Goal: Transaction & Acquisition: Purchase product/service

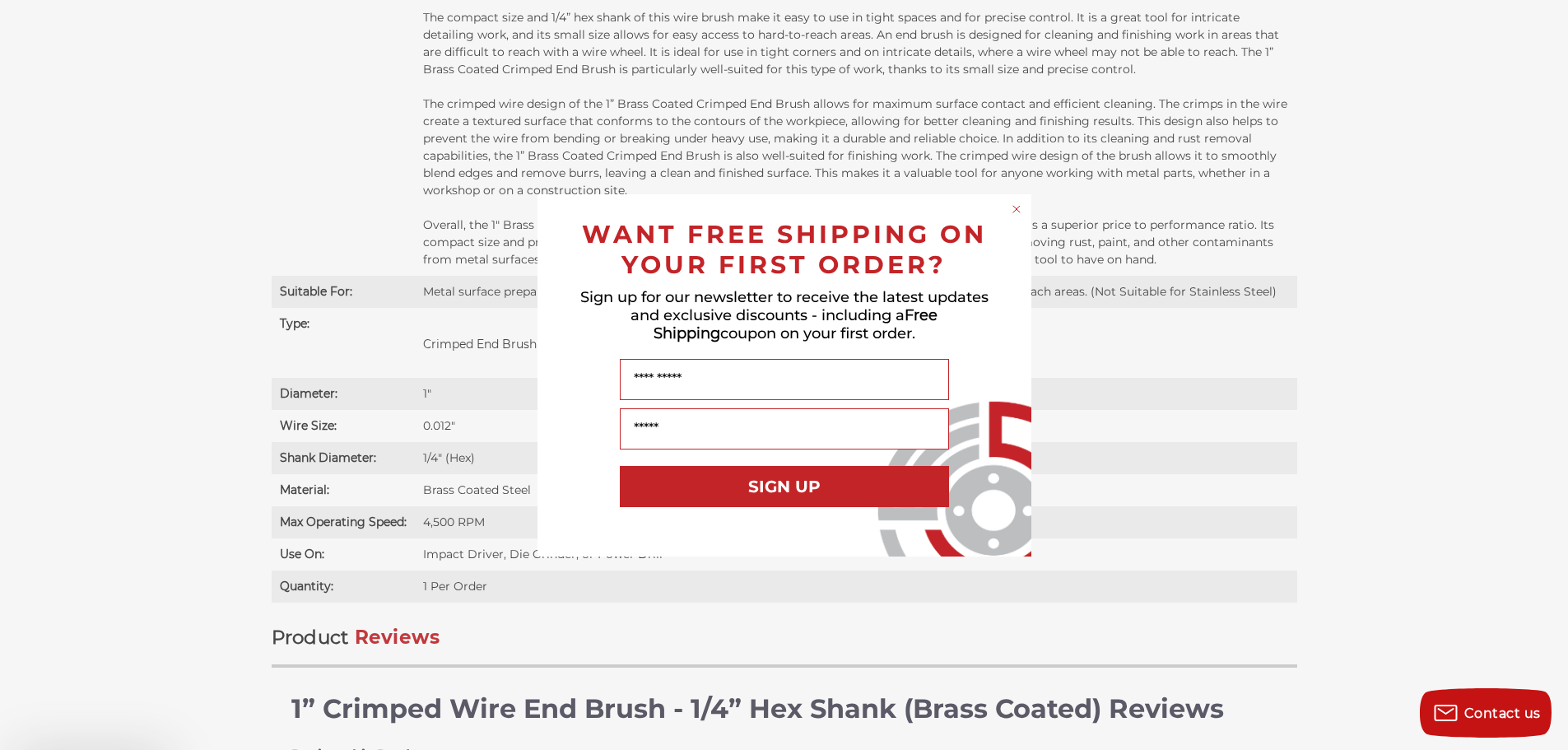
scroll to position [1564, 0]
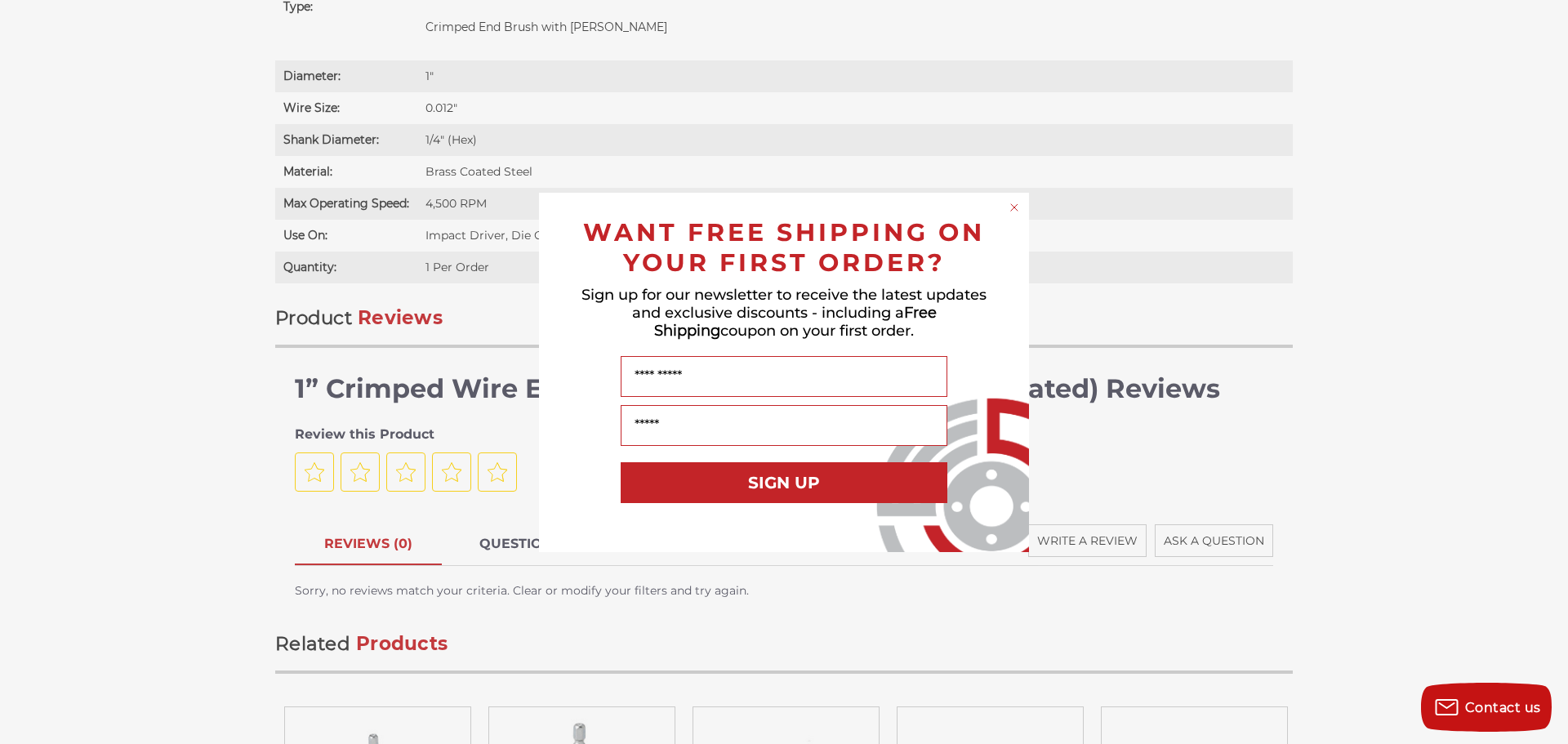
click at [1013, 205] on icon "Close dialog" at bounding box center [1014, 207] width 6 height 6
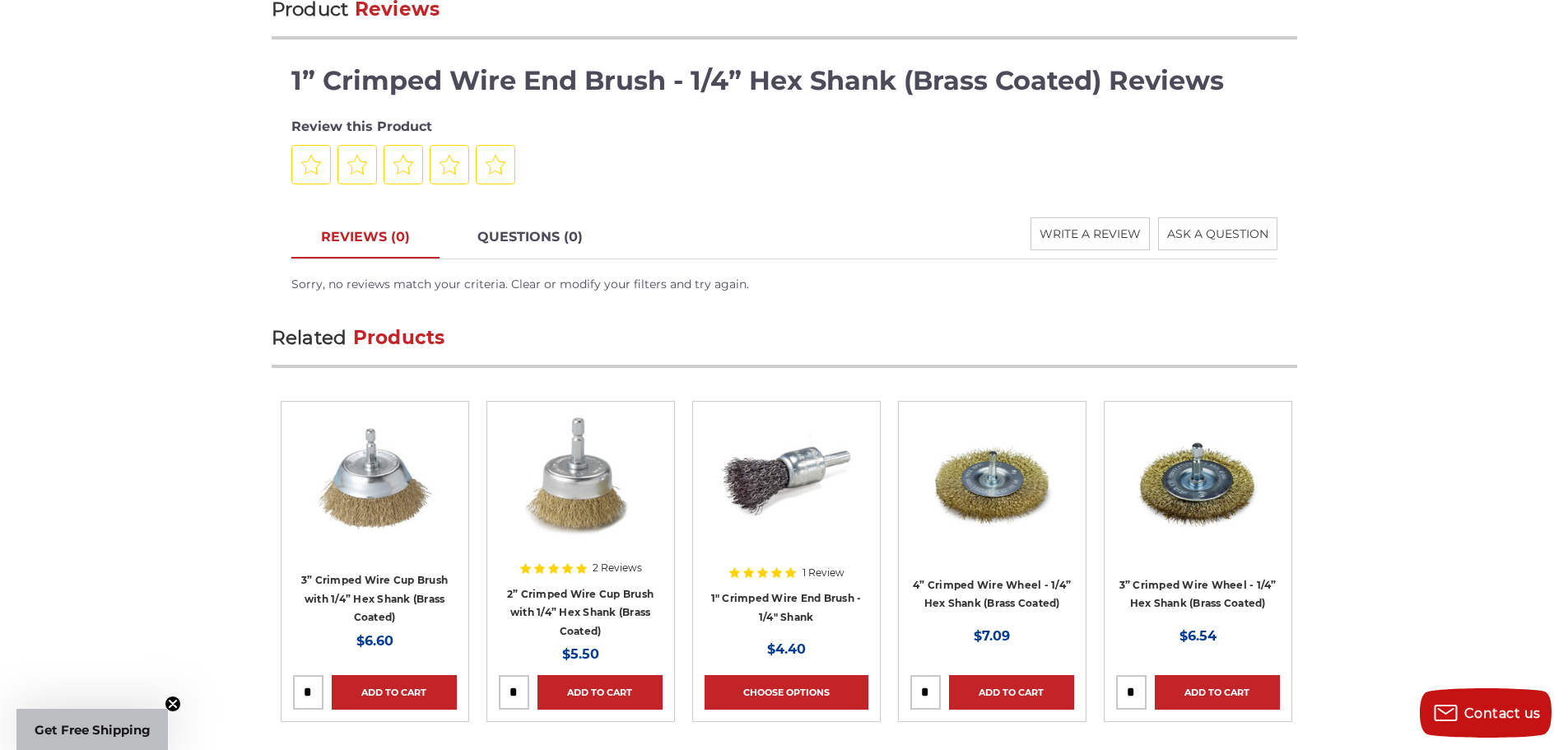
scroll to position [1976, 0]
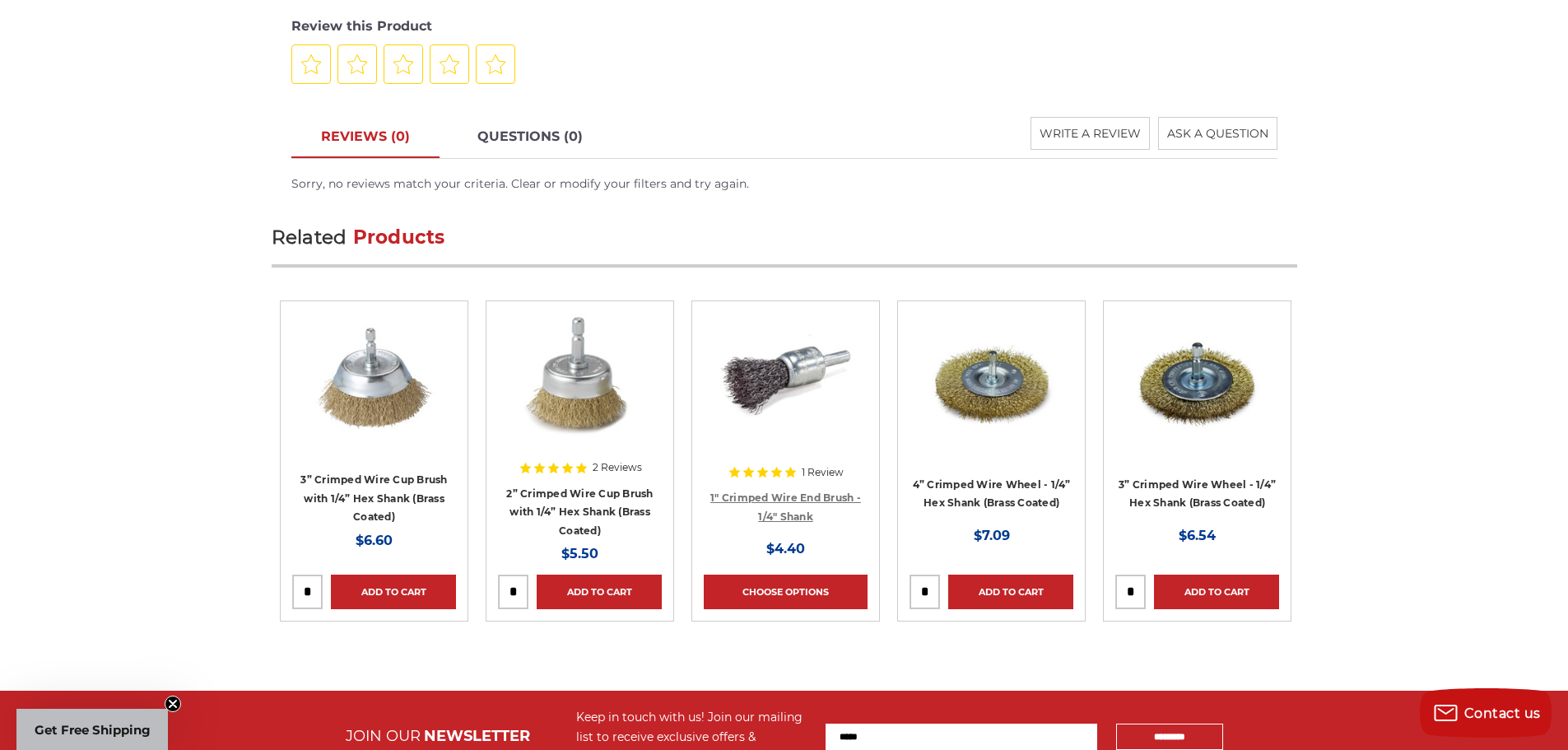
click at [780, 496] on link "1" Crimped Wire End Brush - 1/4" Shank" at bounding box center [786, 507] width 151 height 31
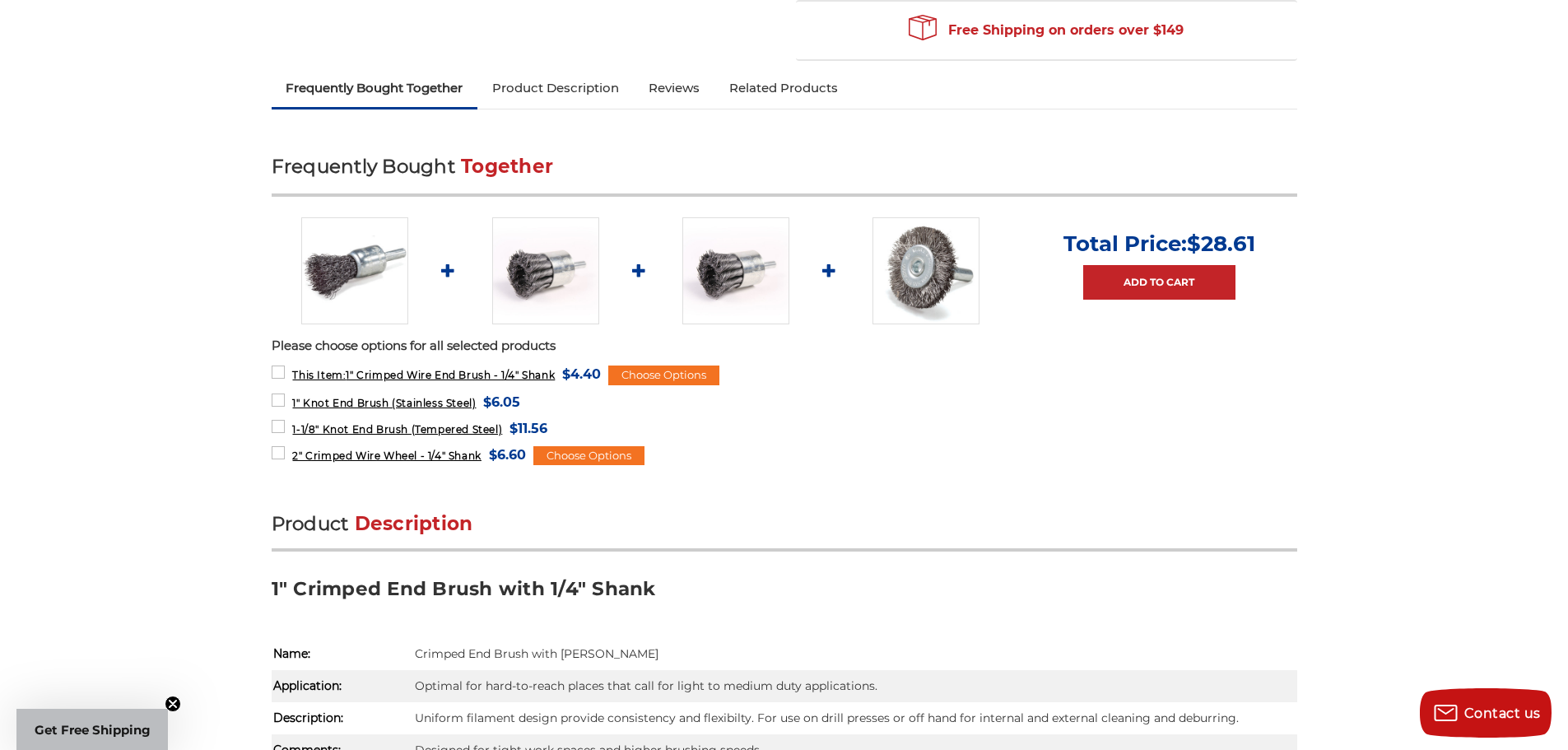
scroll to position [577, 0]
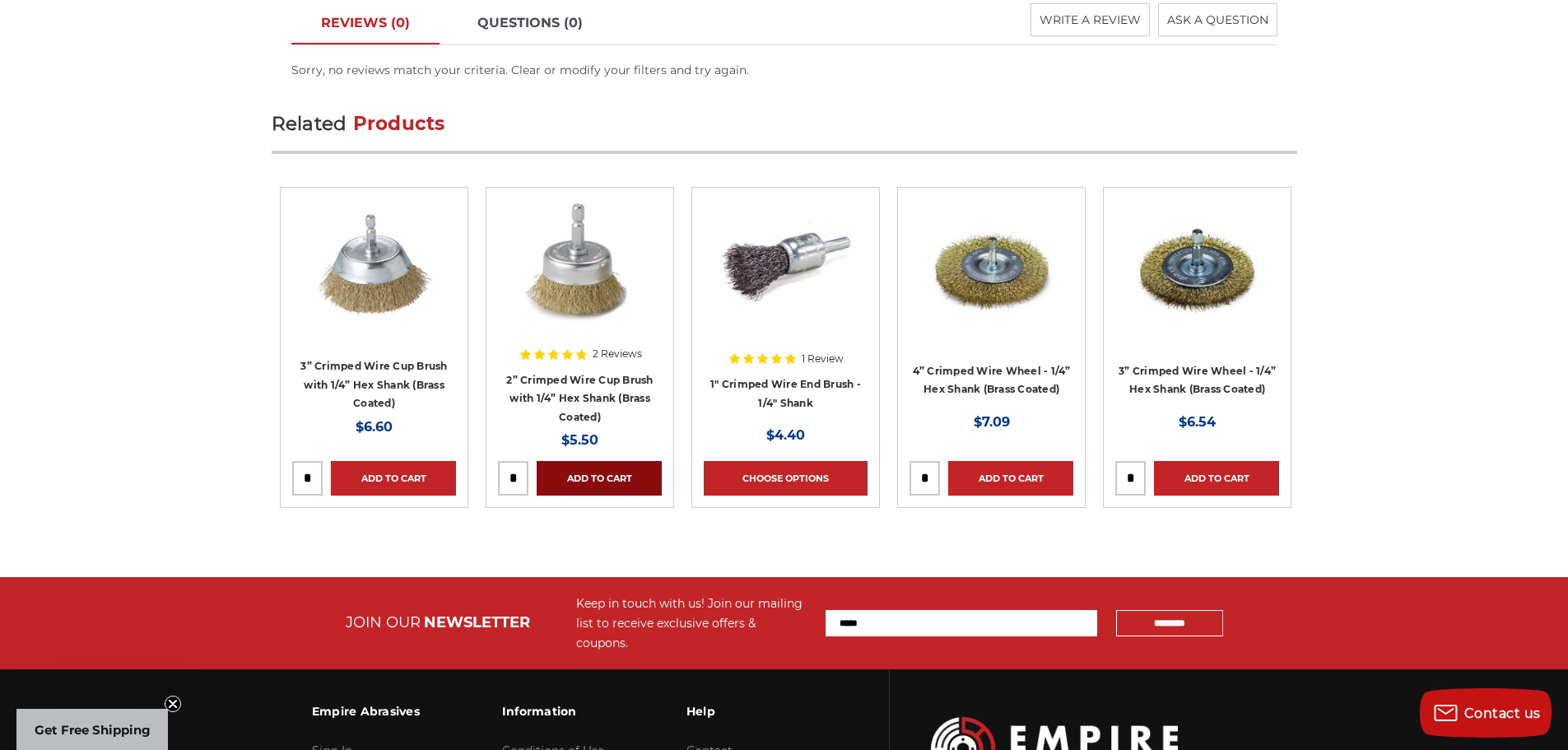
scroll to position [2141, 0]
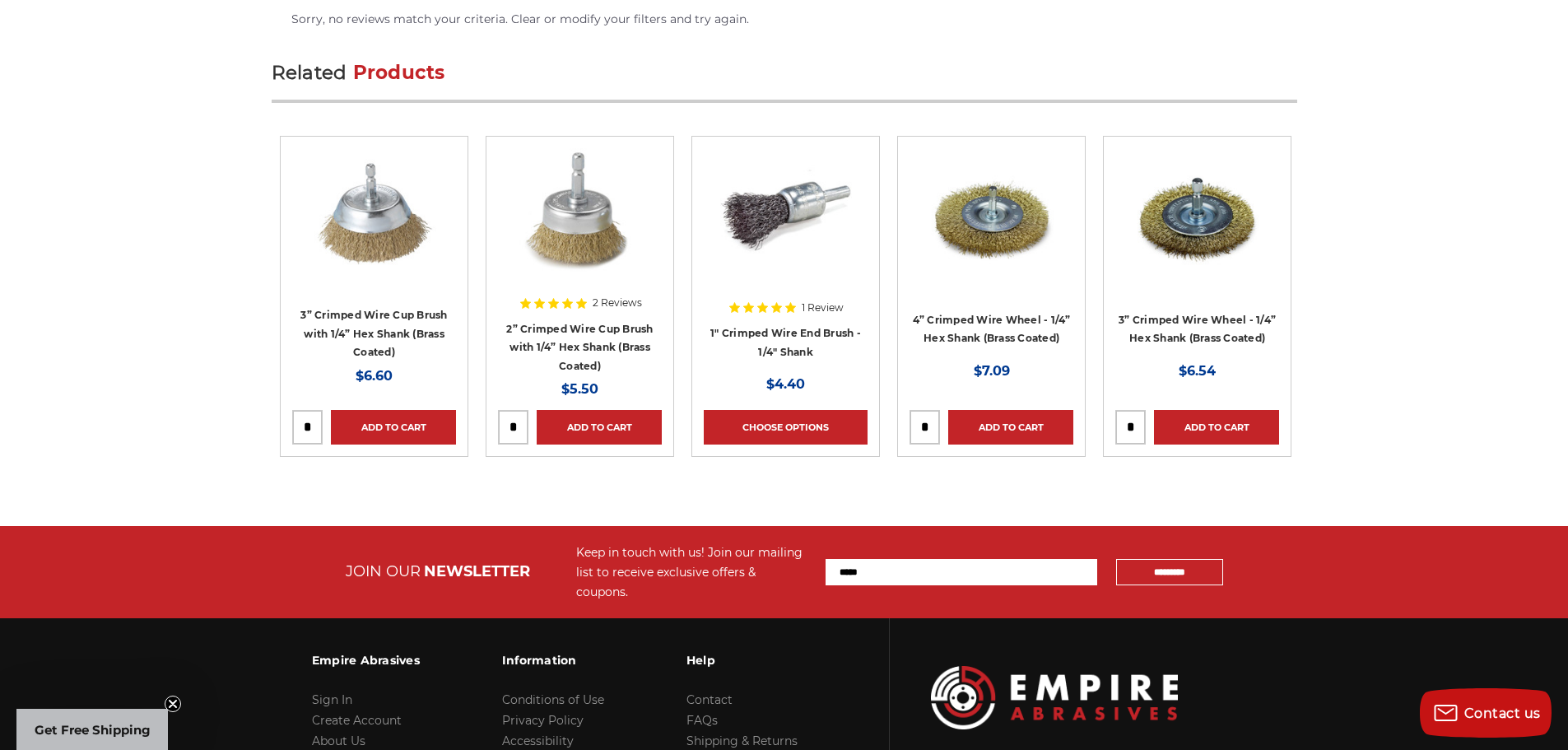
click at [772, 308] on icon at bounding box center [776, 307] width 11 height 11
click at [783, 201] on img at bounding box center [786, 214] width 132 height 132
